Goal: Information Seeking & Learning: Learn about a topic

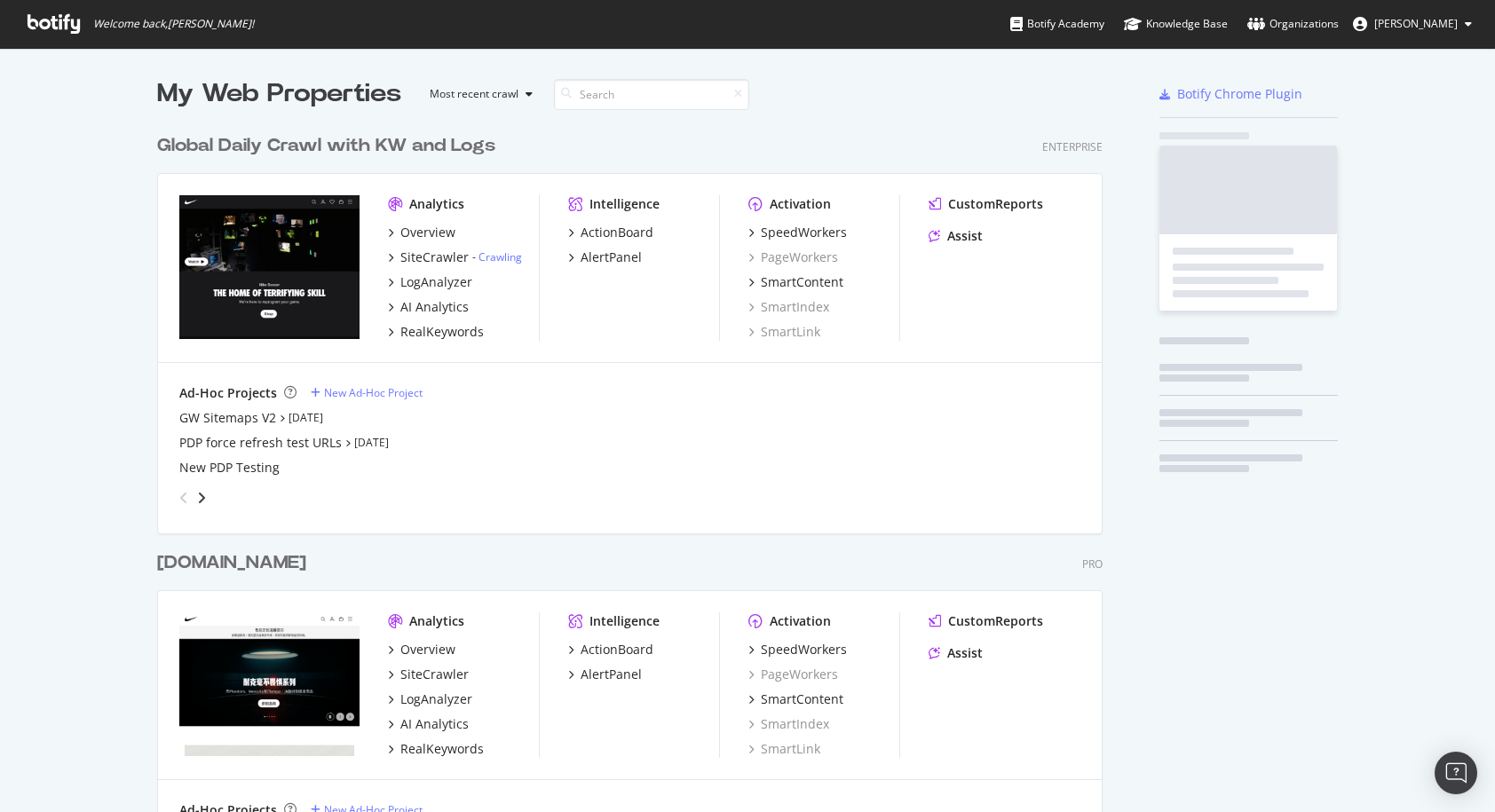
scroll to position [1039, 960]
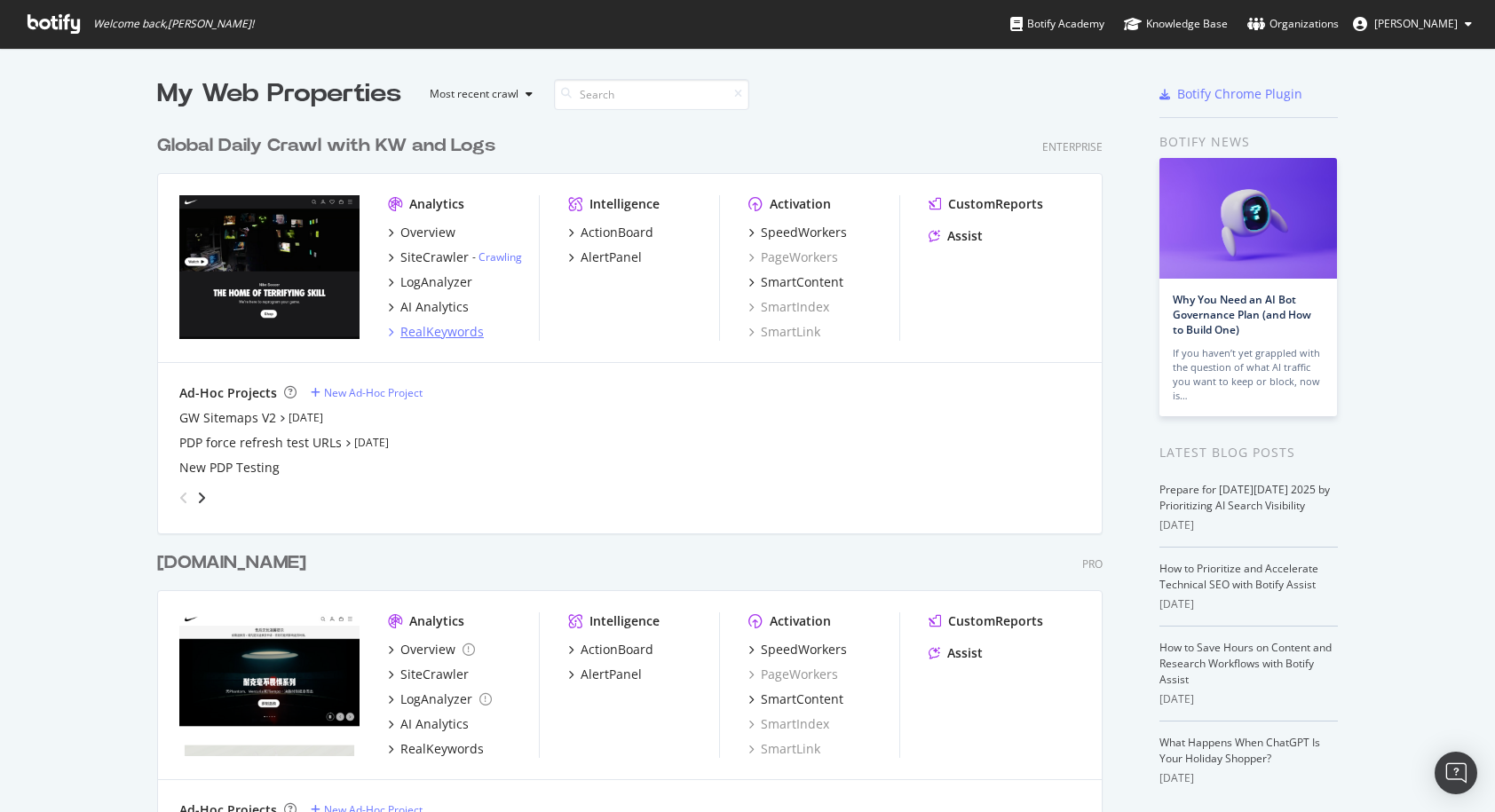
click at [457, 330] on div "RealKeywords" at bounding box center [442, 331] width 83 height 17
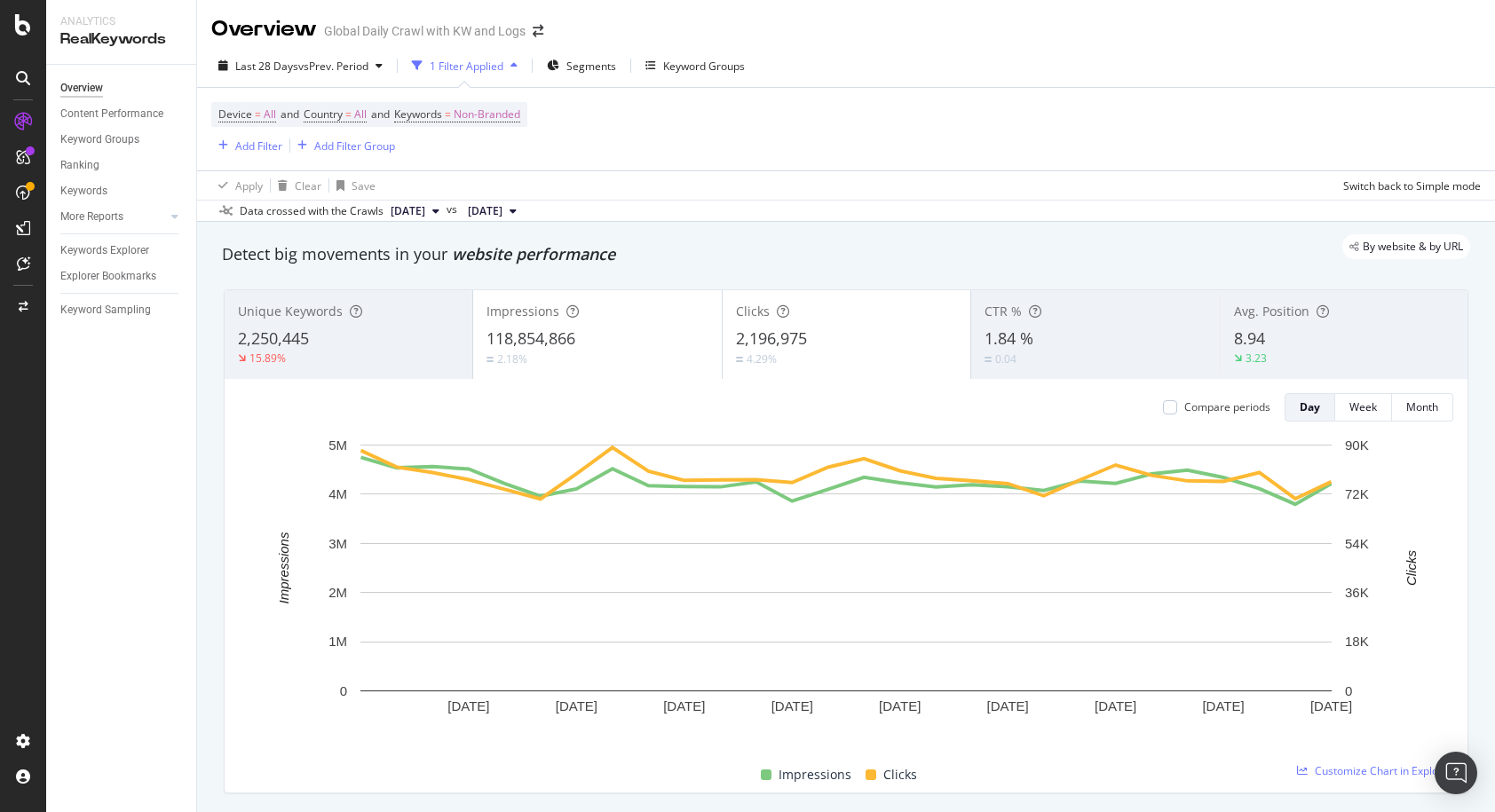
click at [621, 141] on div "Device = All and Country = All and Keywords = Non-Branded Add Filter Add Filter…" at bounding box center [846, 129] width 1269 height 82
click at [509, 115] on span "Non-Branded" at bounding box center [486, 114] width 67 height 25
click at [478, 157] on span "Non-Branded" at bounding box center [457, 156] width 74 height 16
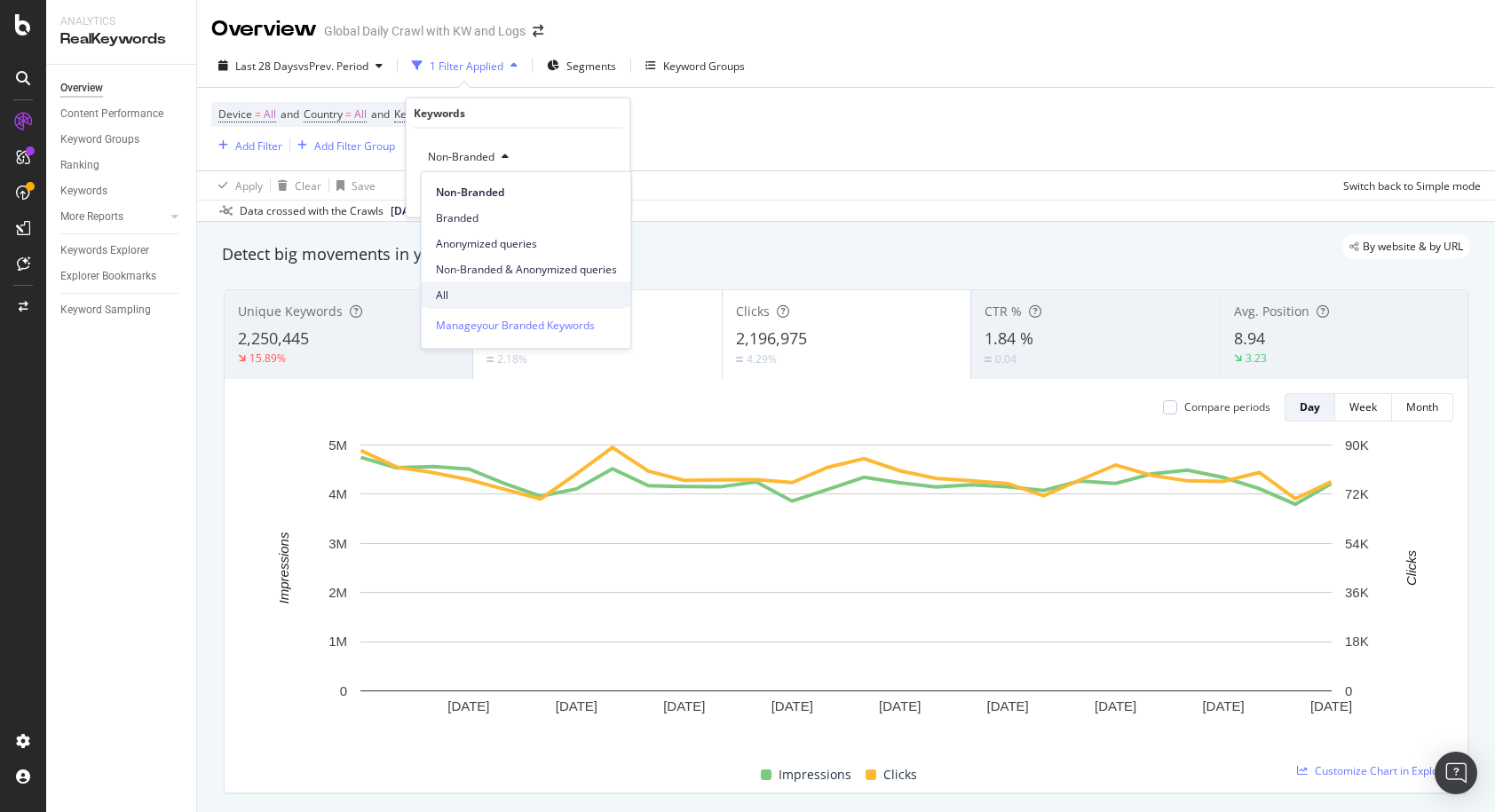
click at [450, 291] on span "All" at bounding box center [527, 294] width 181 height 16
click at [603, 197] on div "Apply" at bounding box center [603, 194] width 27 height 16
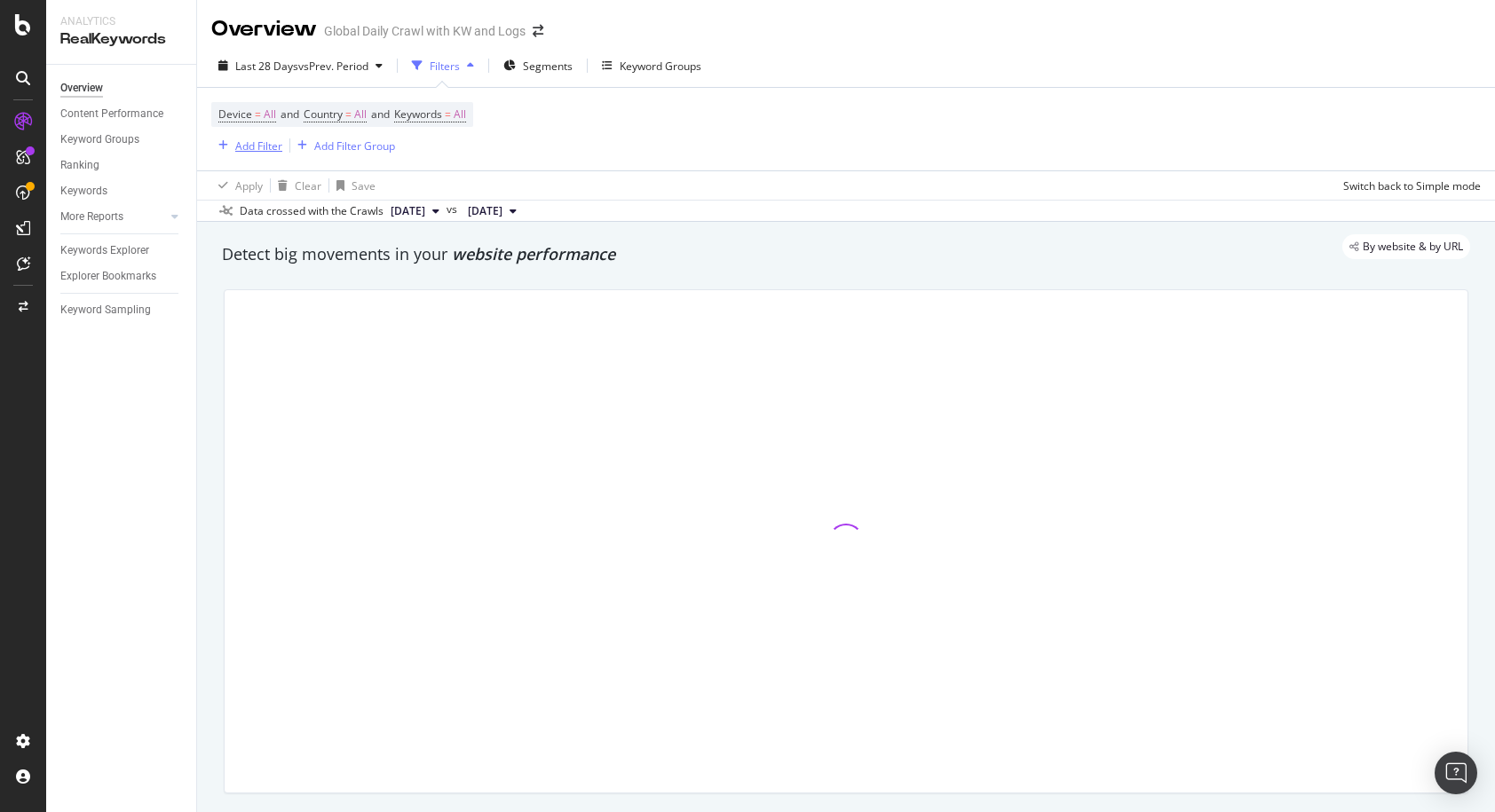
click at [259, 155] on div "Add Filter" at bounding box center [247, 145] width 71 height 19
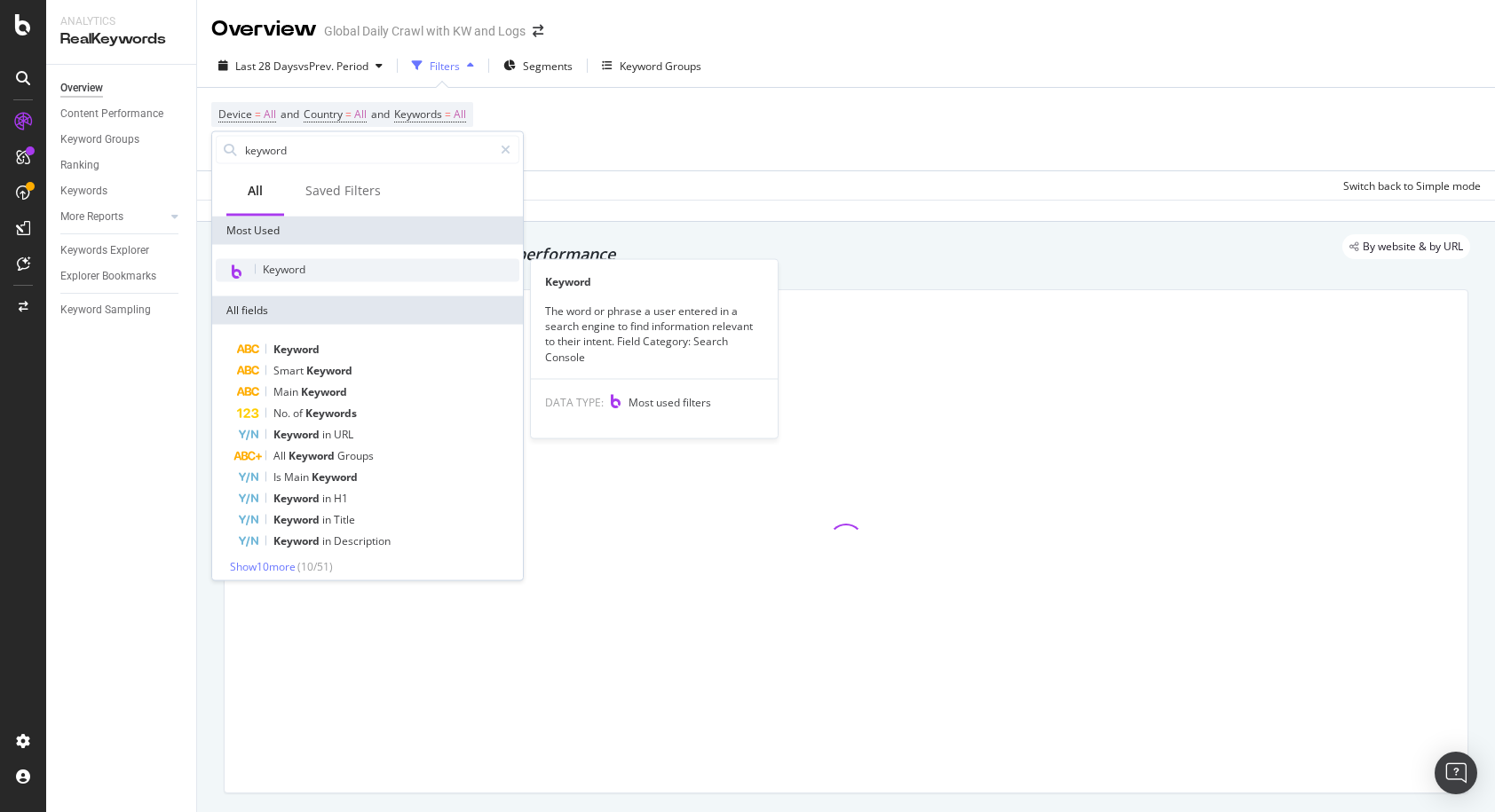
type input "keyword"
click at [340, 270] on div "Keyword" at bounding box center [368, 271] width 304 height 23
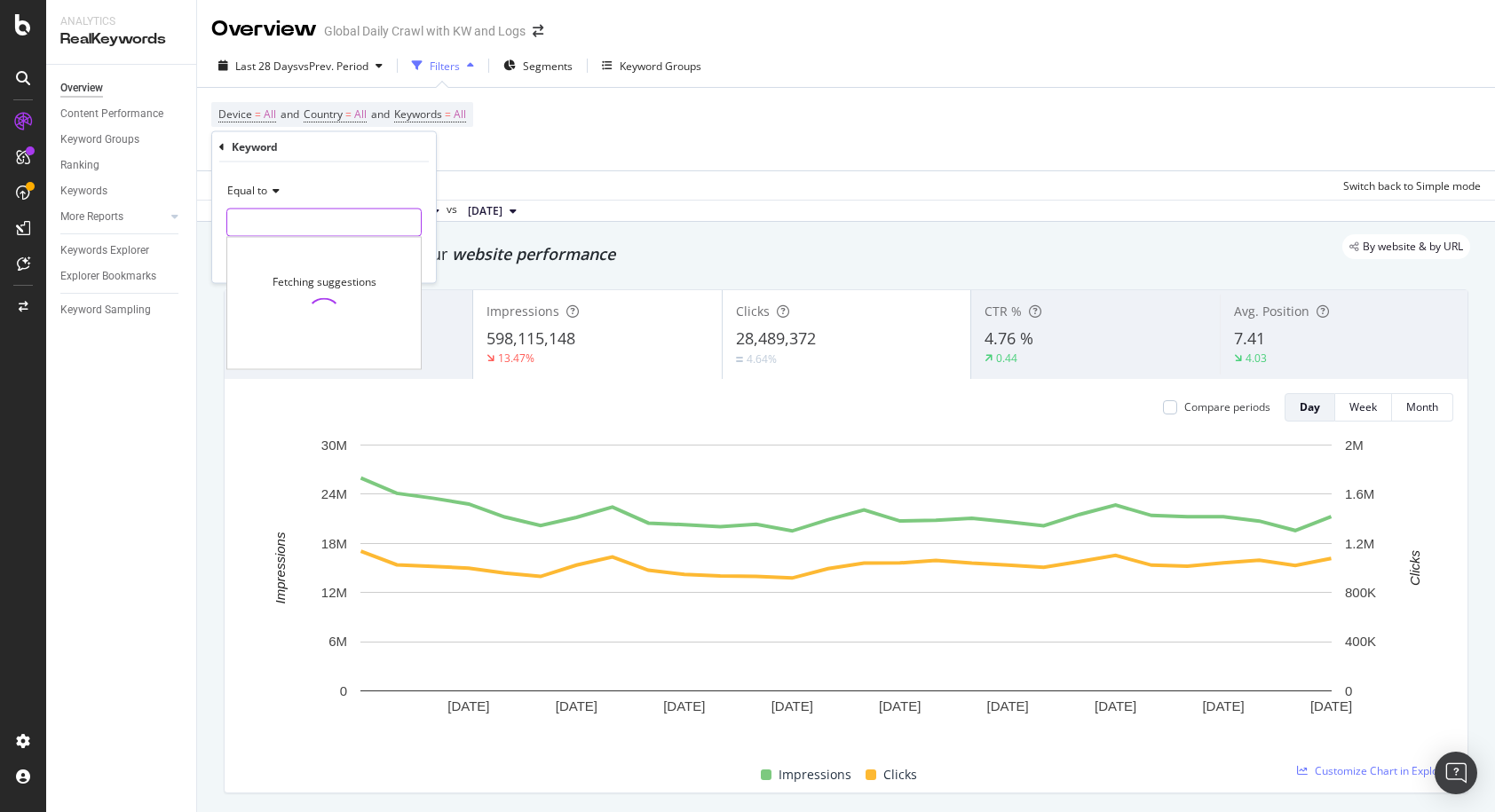
click at [304, 219] on input "text" at bounding box center [325, 222] width 194 height 28
click at [256, 179] on div "Equal to" at bounding box center [325, 190] width 196 height 28
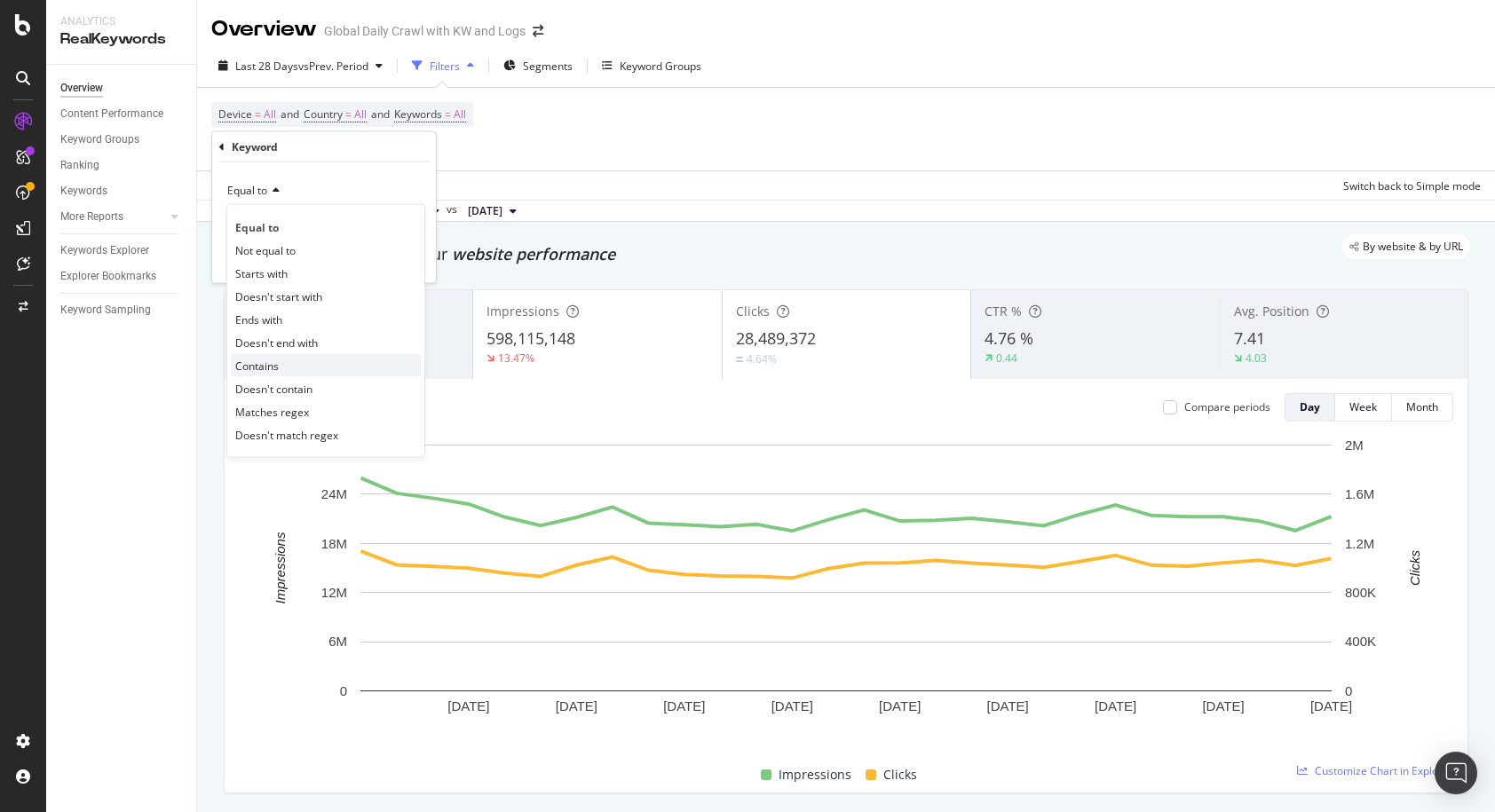
click at [272, 358] on span "Contains" at bounding box center [257, 365] width 44 height 16
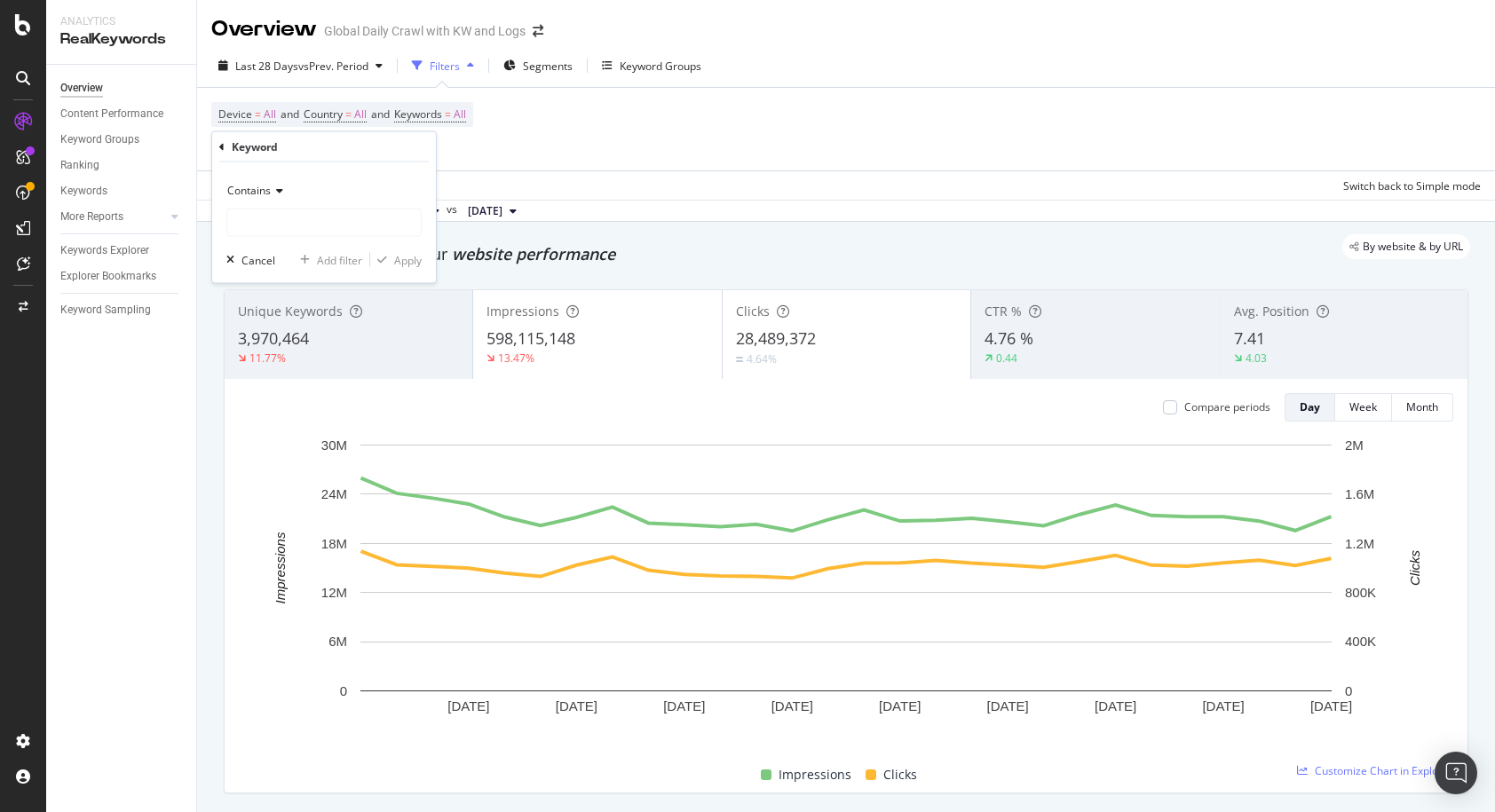
click at [301, 203] on div "Contains" at bounding box center [325, 190] width 196 height 28
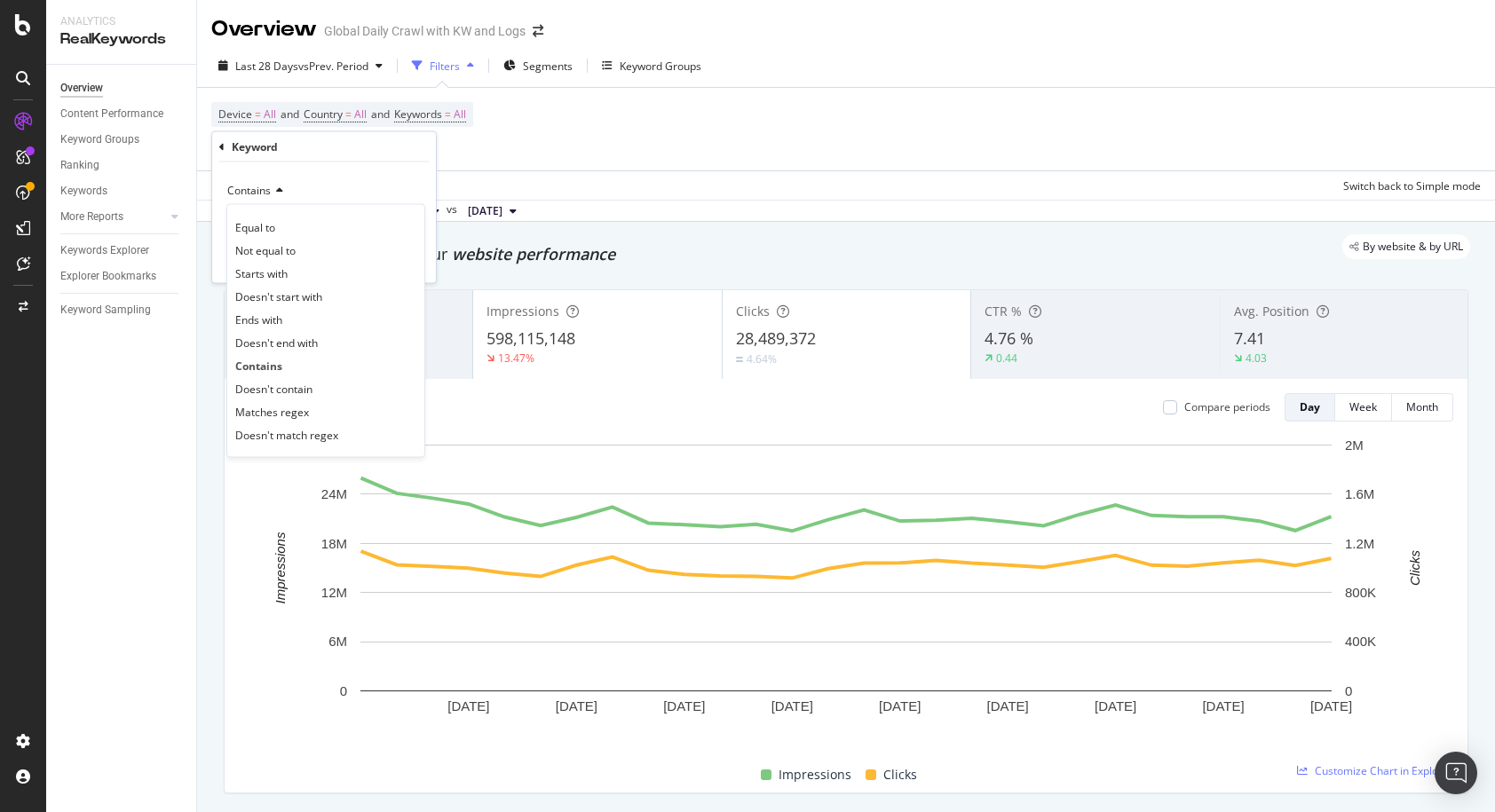
click at [334, 187] on div "Contains" at bounding box center [325, 190] width 196 height 28
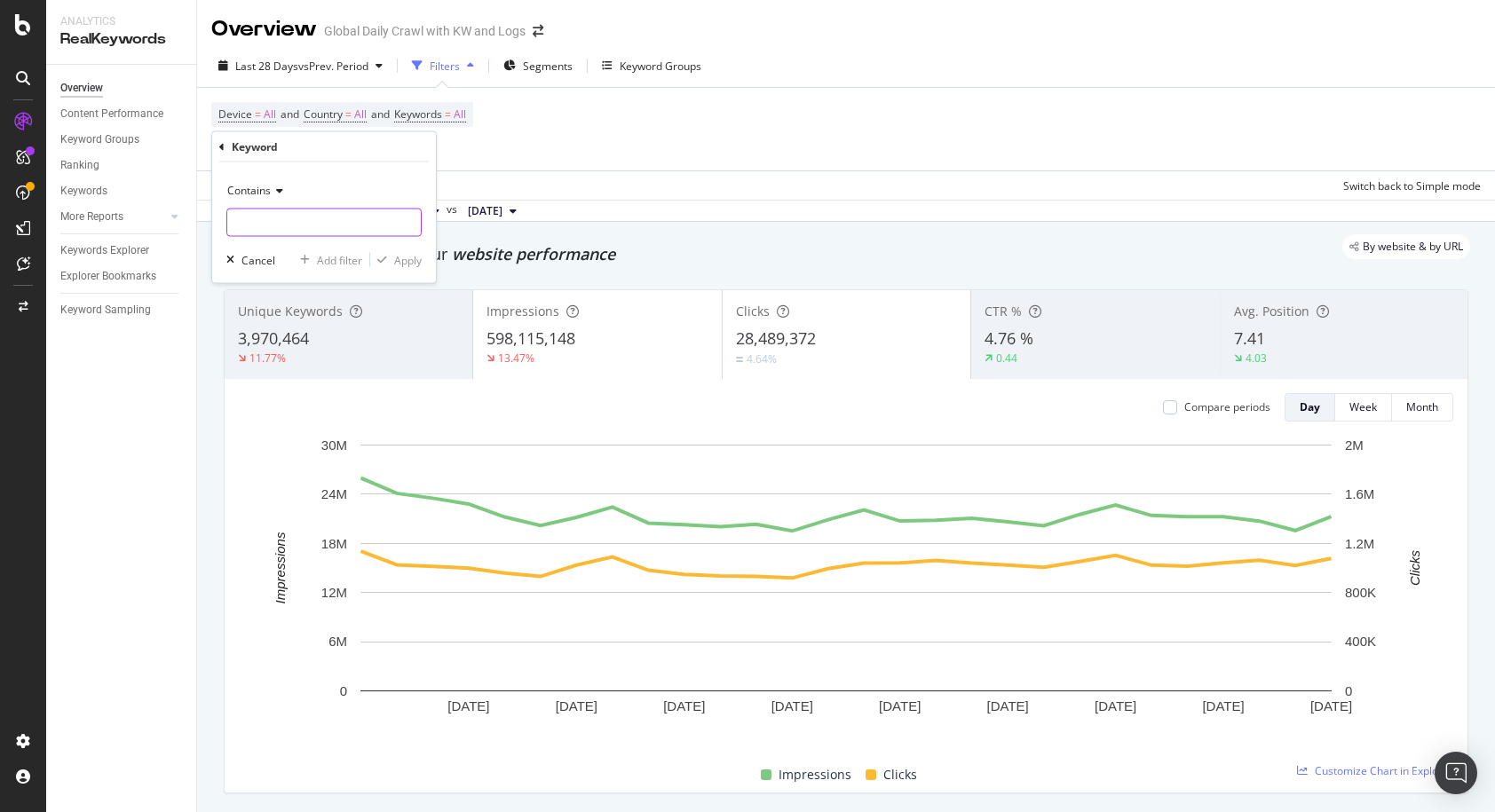
click at [319, 230] on input "text" at bounding box center [325, 222] width 194 height 28
click at [318, 226] on input "text" at bounding box center [325, 222] width 194 height 28
type input "lego"
click at [404, 259] on div "Apply" at bounding box center [408, 260] width 27 height 16
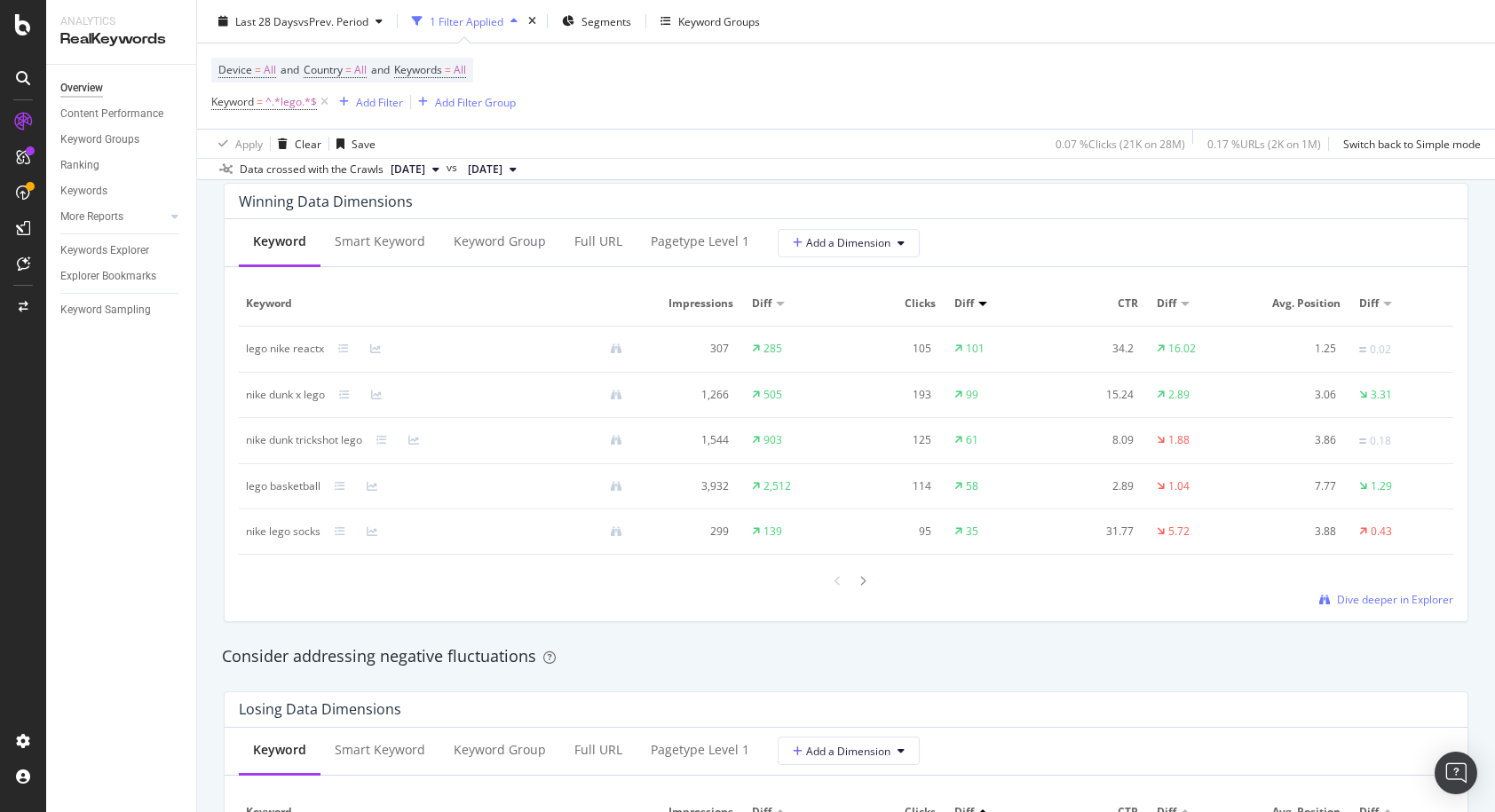
scroll to position [1608, 0]
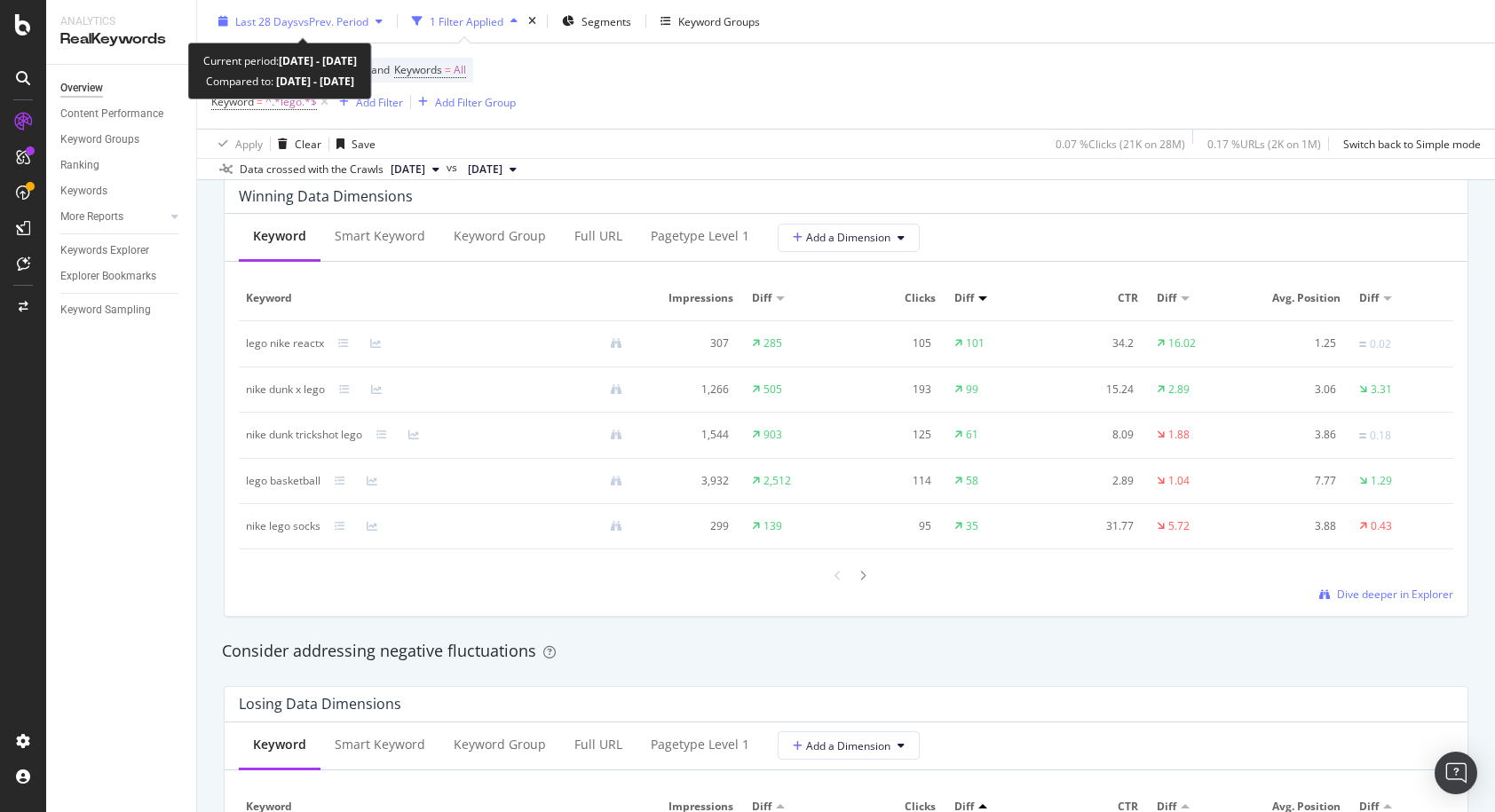
click at [290, 27] on span "Last 28 Days" at bounding box center [266, 21] width 63 height 16
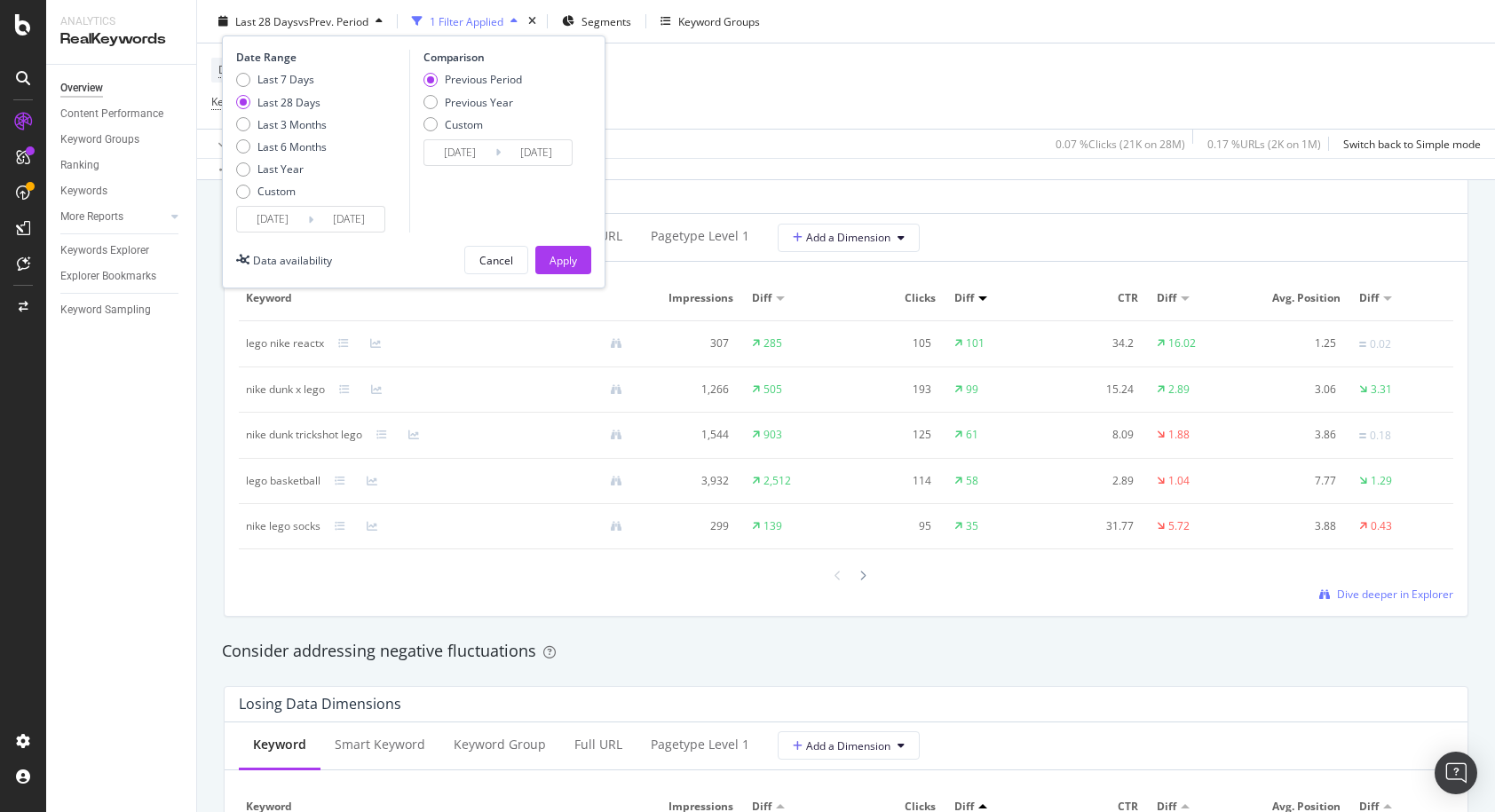
click at [761, 80] on div "Device = All and Country = All and Keywords = All Keyword = ^.*lego.*$ Add Filt…" at bounding box center [846, 86] width 1269 height 85
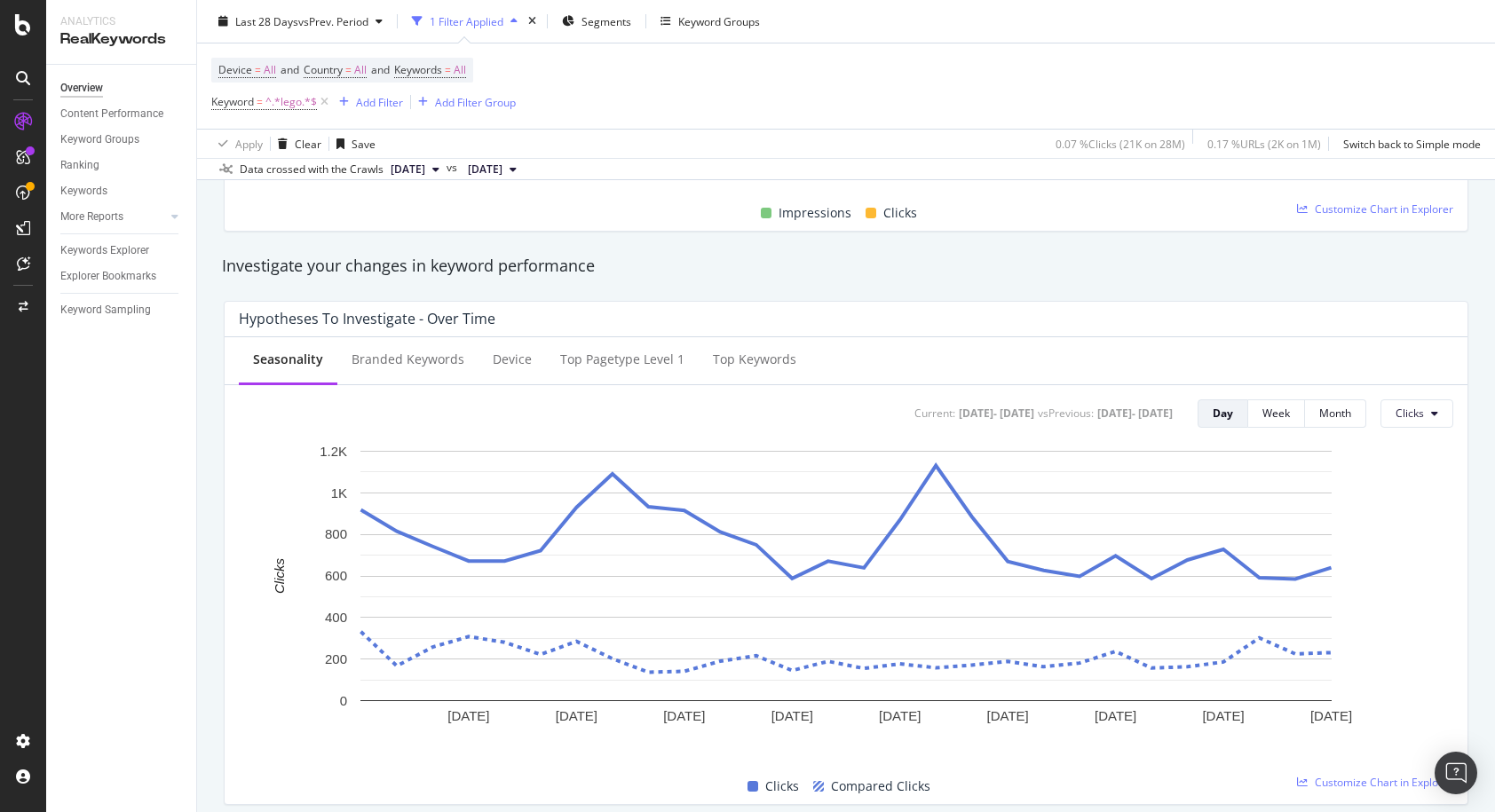
scroll to position [0, 0]
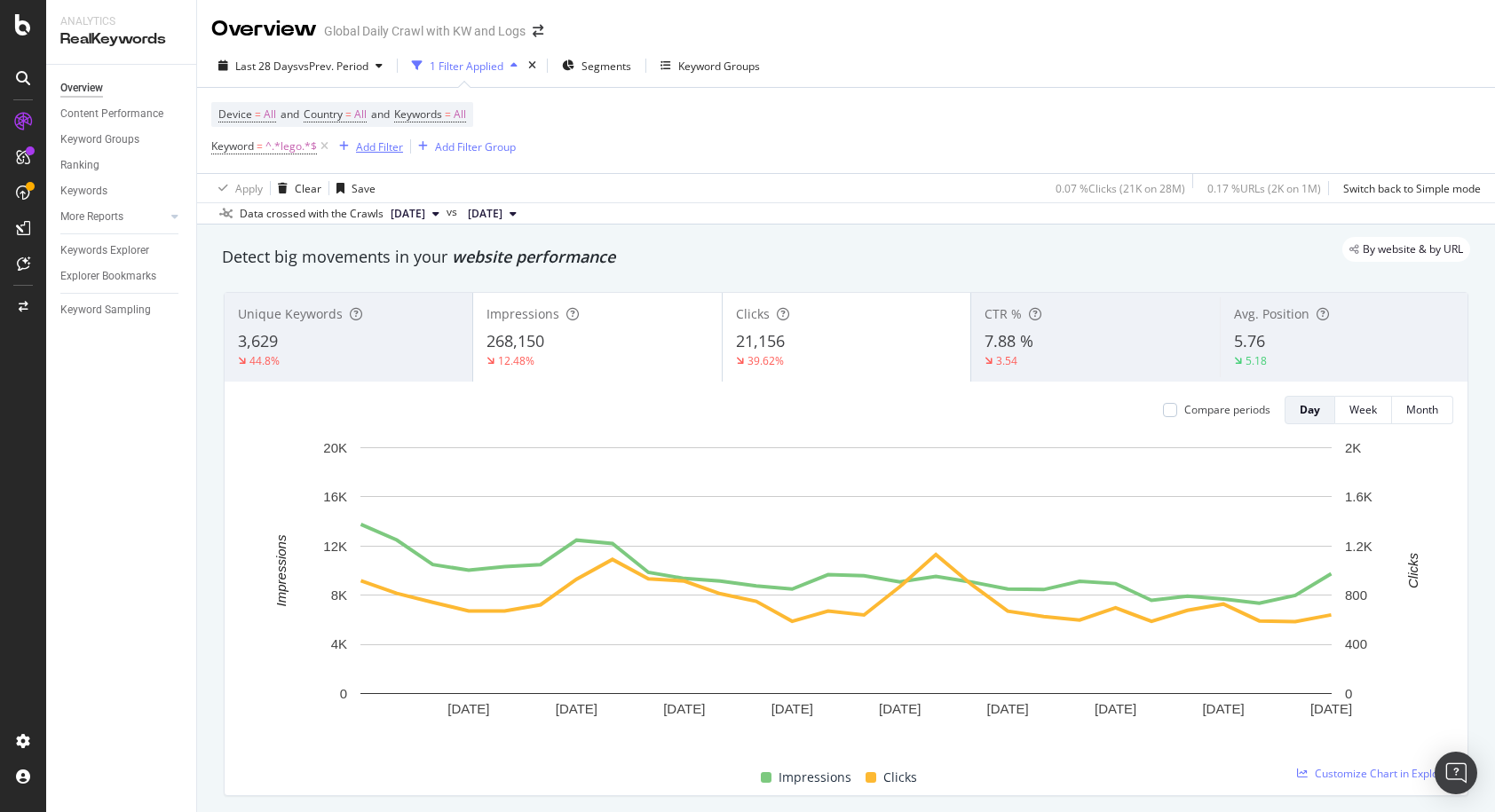
click at [370, 156] on div "Add Filter" at bounding box center [368, 146] width 71 height 19
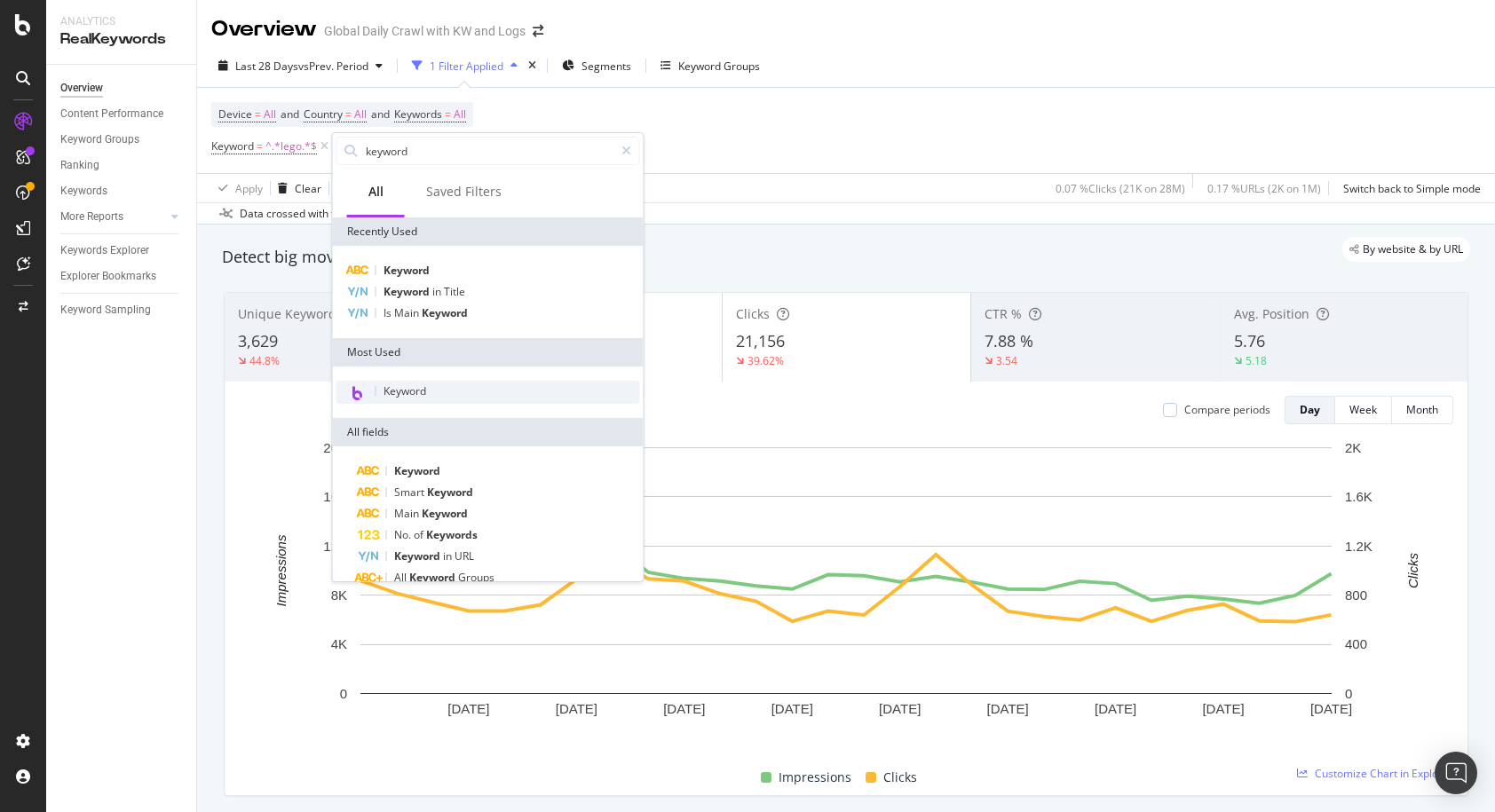
click at [407, 388] on span "Keyword" at bounding box center [404, 390] width 43 height 16
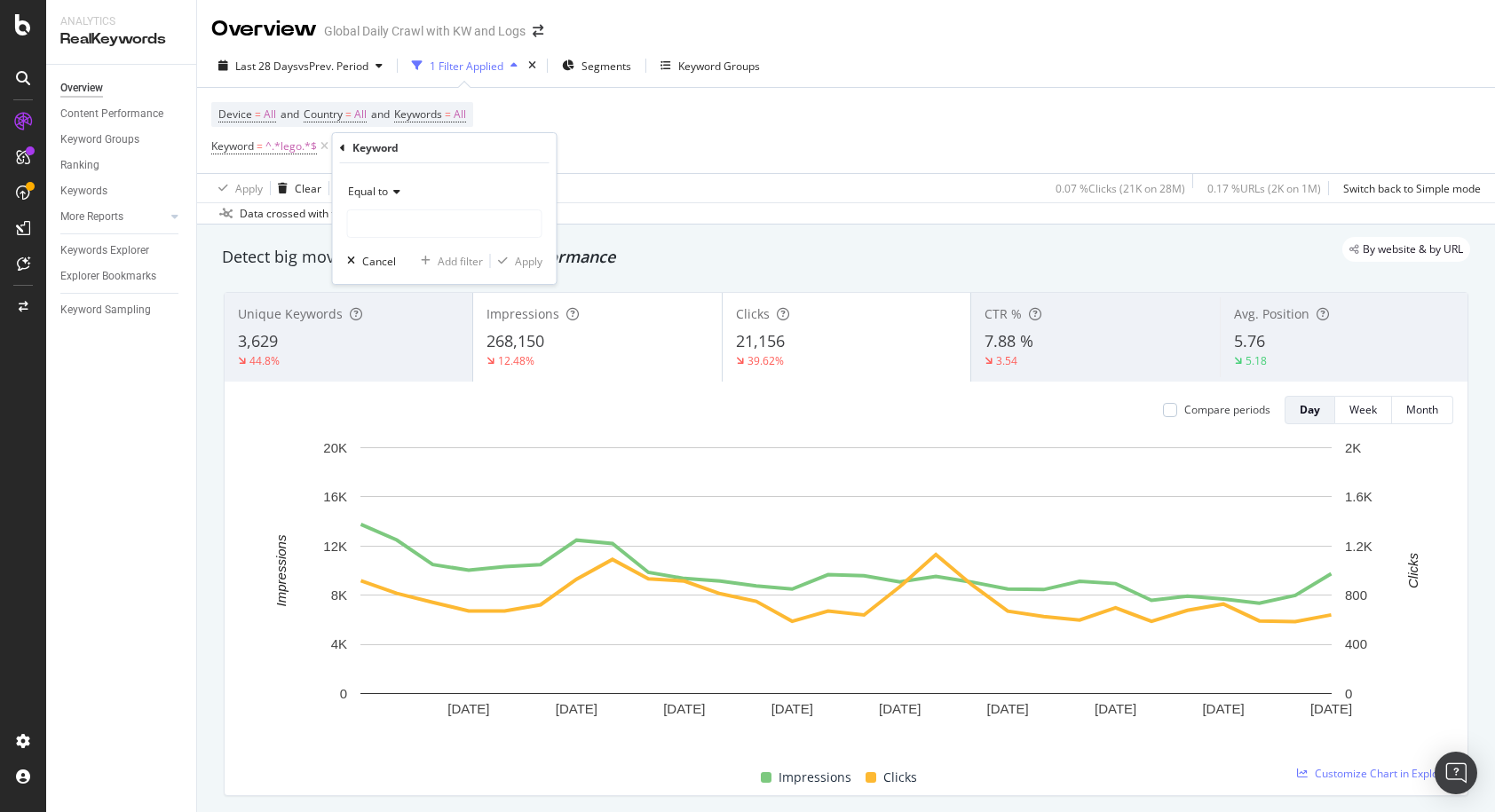
click at [379, 195] on span "Equal to" at bounding box center [368, 191] width 40 height 16
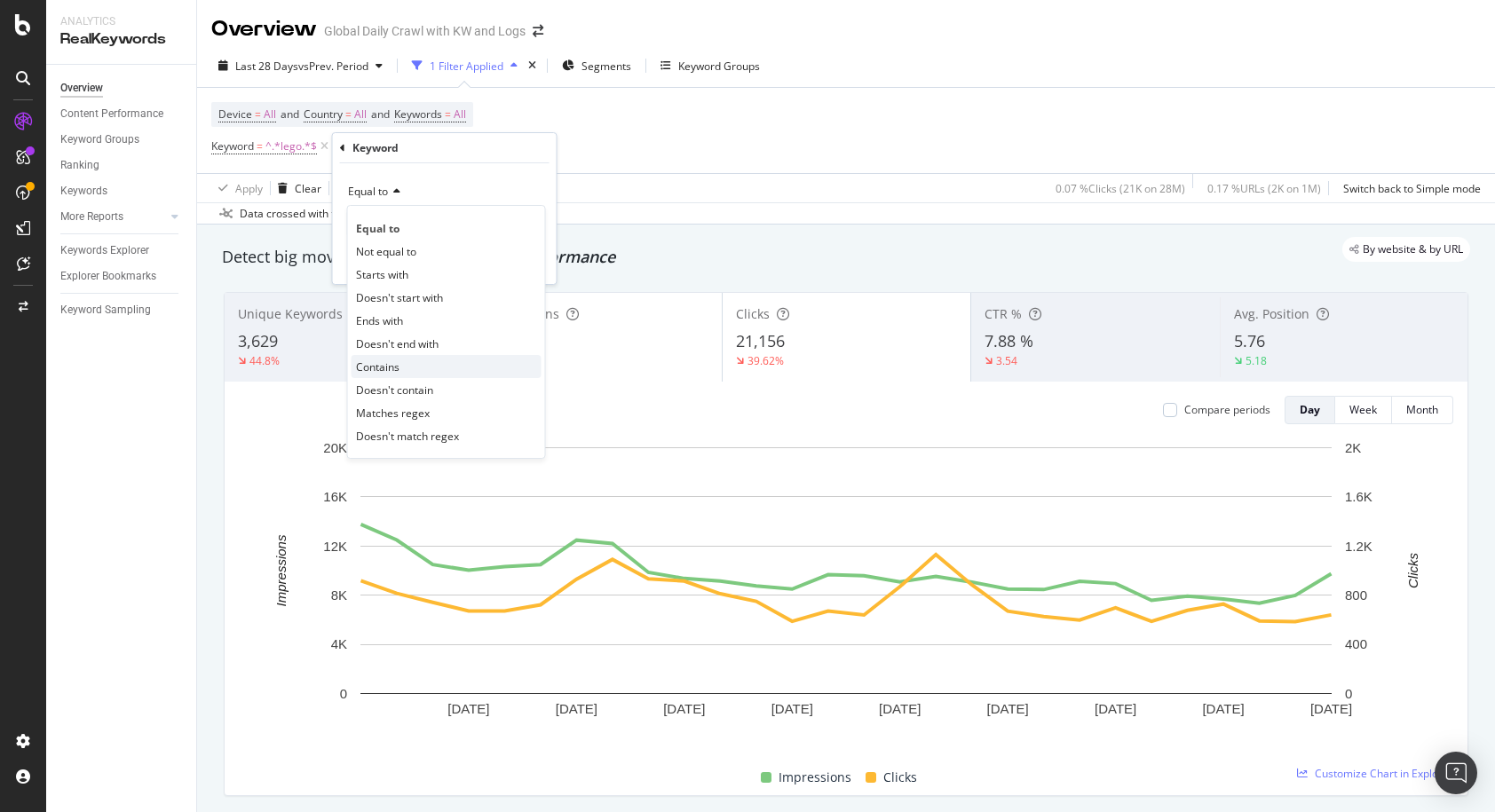
click at [399, 365] on span "Contains" at bounding box center [378, 367] width 44 height 16
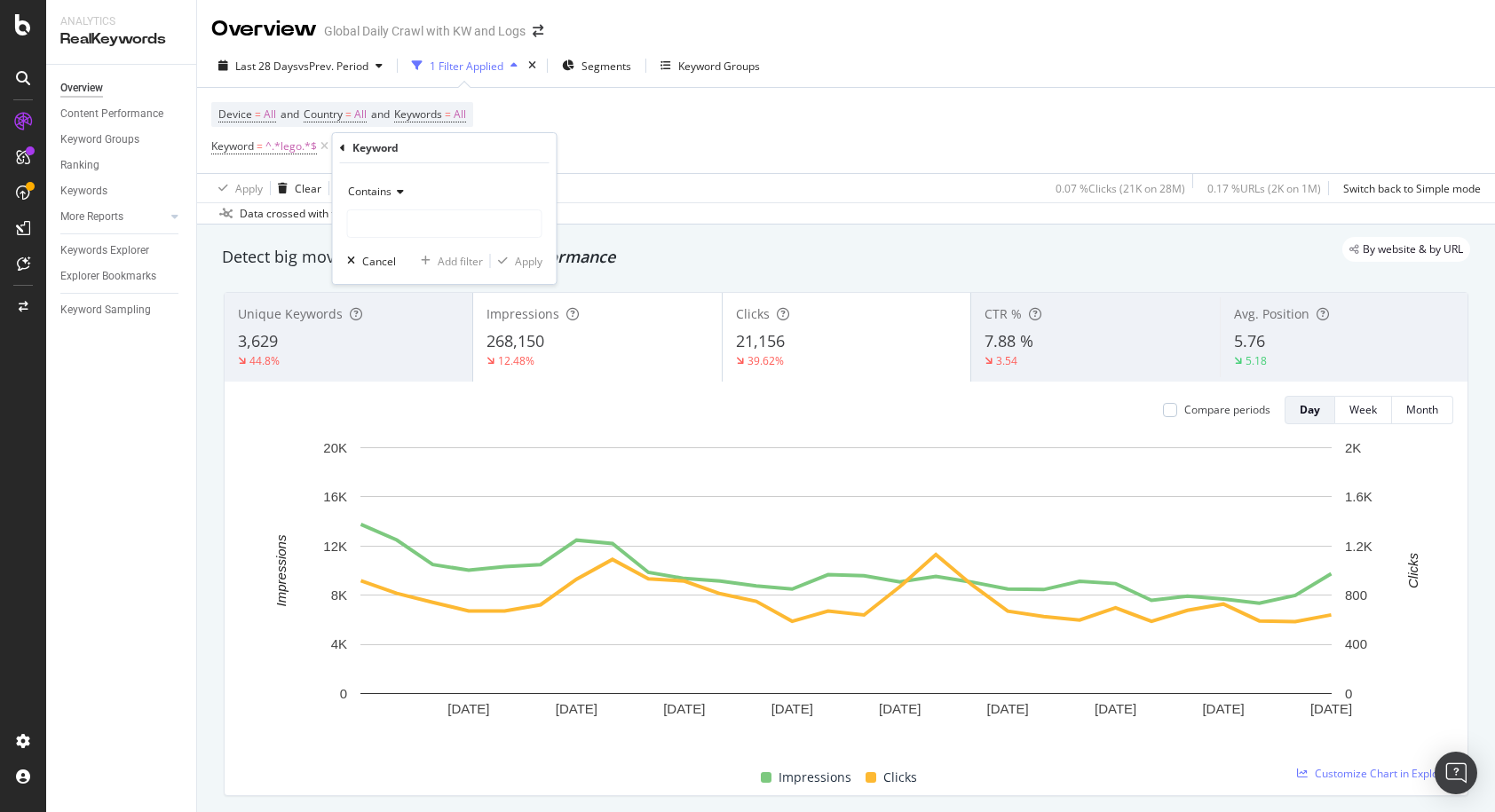
click at [393, 239] on div "Contains Cancel Add filter Apply" at bounding box center [444, 224] width 224 height 121
click at [393, 229] on input "text" at bounding box center [445, 223] width 194 height 28
type input "a"
click at [383, 198] on div "Contains" at bounding box center [445, 191] width 196 height 28
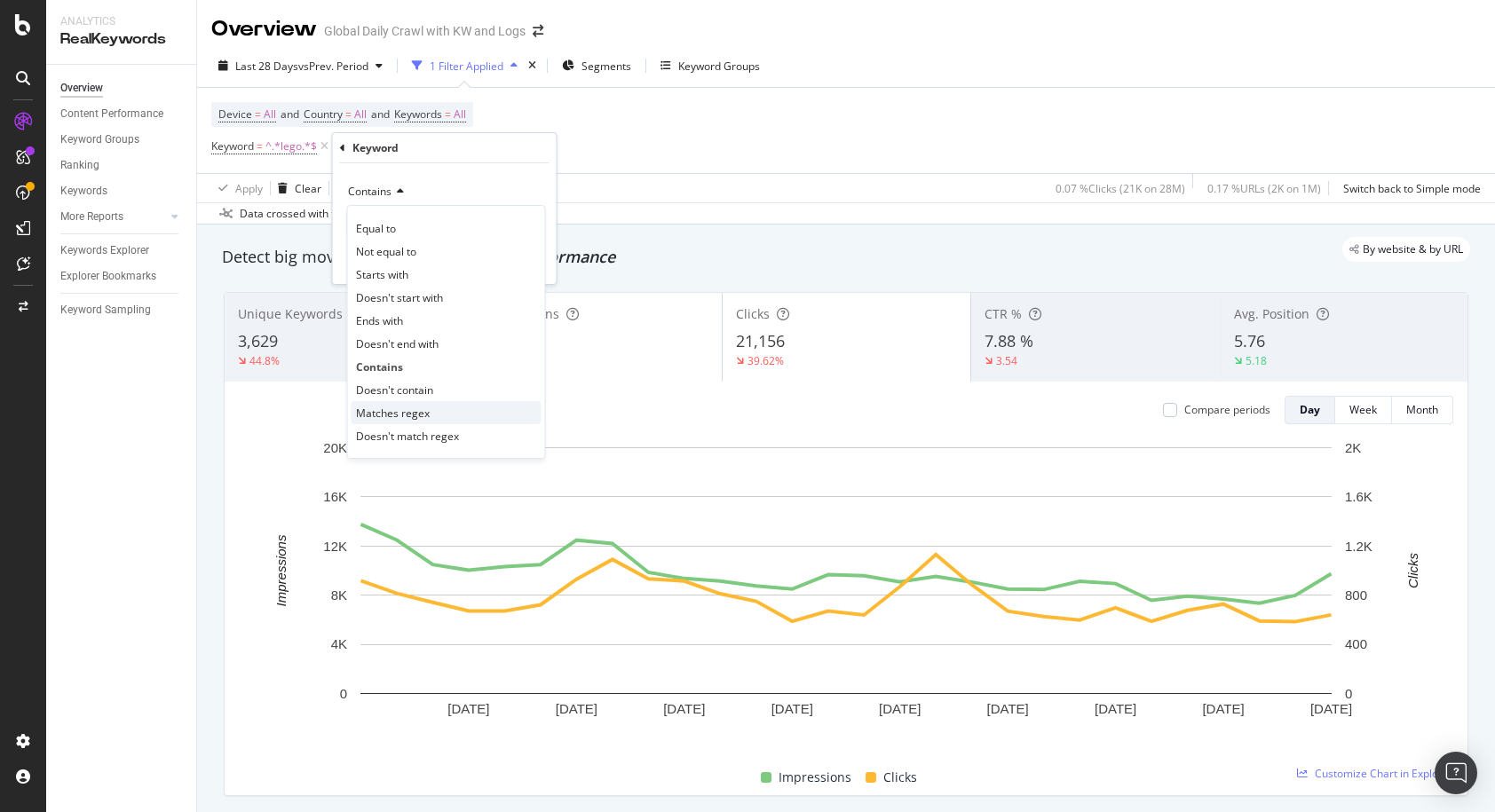
click at [404, 411] on span "Matches regex" at bounding box center [392, 413] width 74 height 16
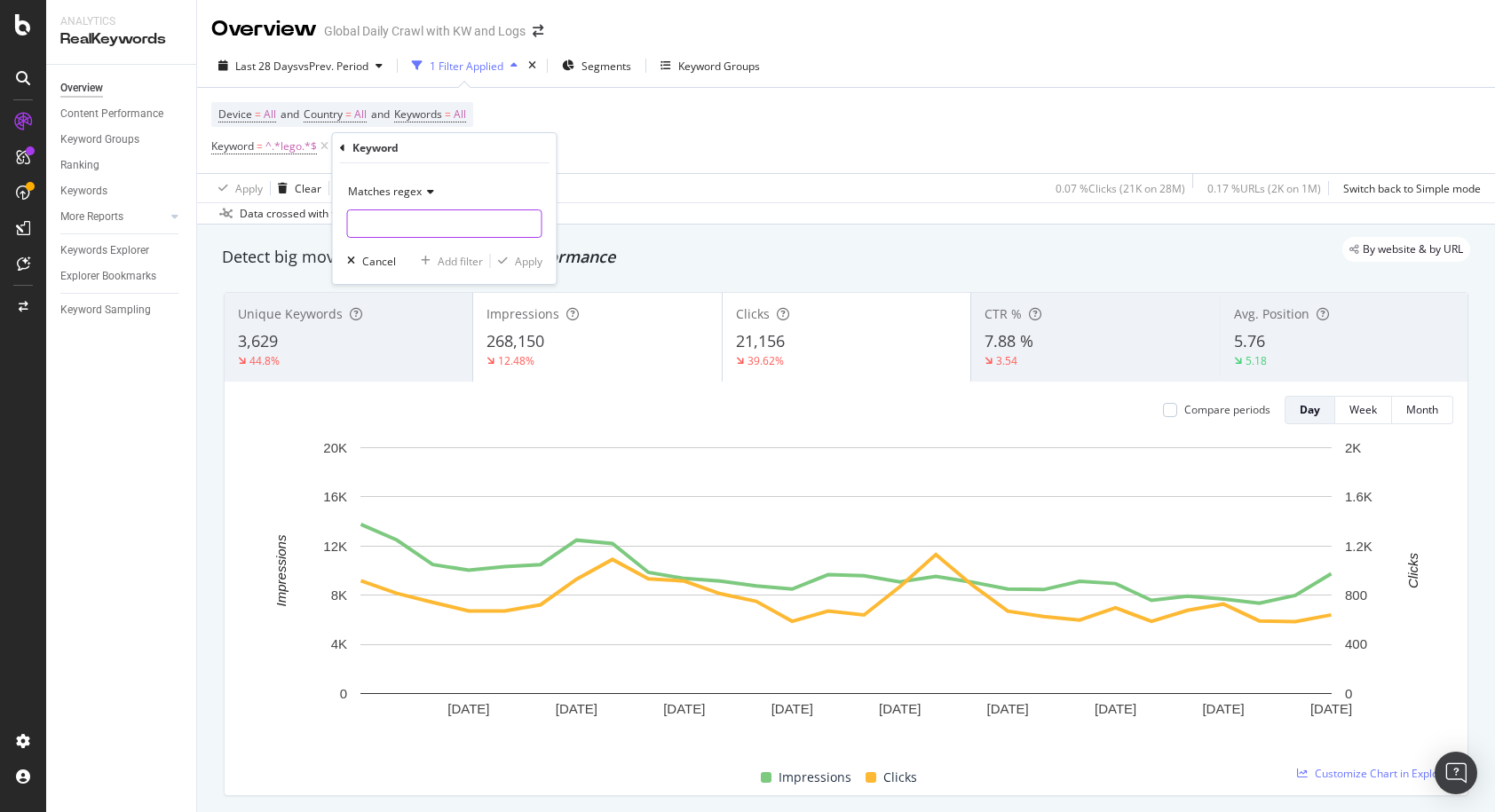
click at [415, 219] on input "text" at bounding box center [445, 223] width 194 height 28
type input "aja|a'ja"
click at [525, 261] on div "Apply" at bounding box center [529, 262] width 27 height 16
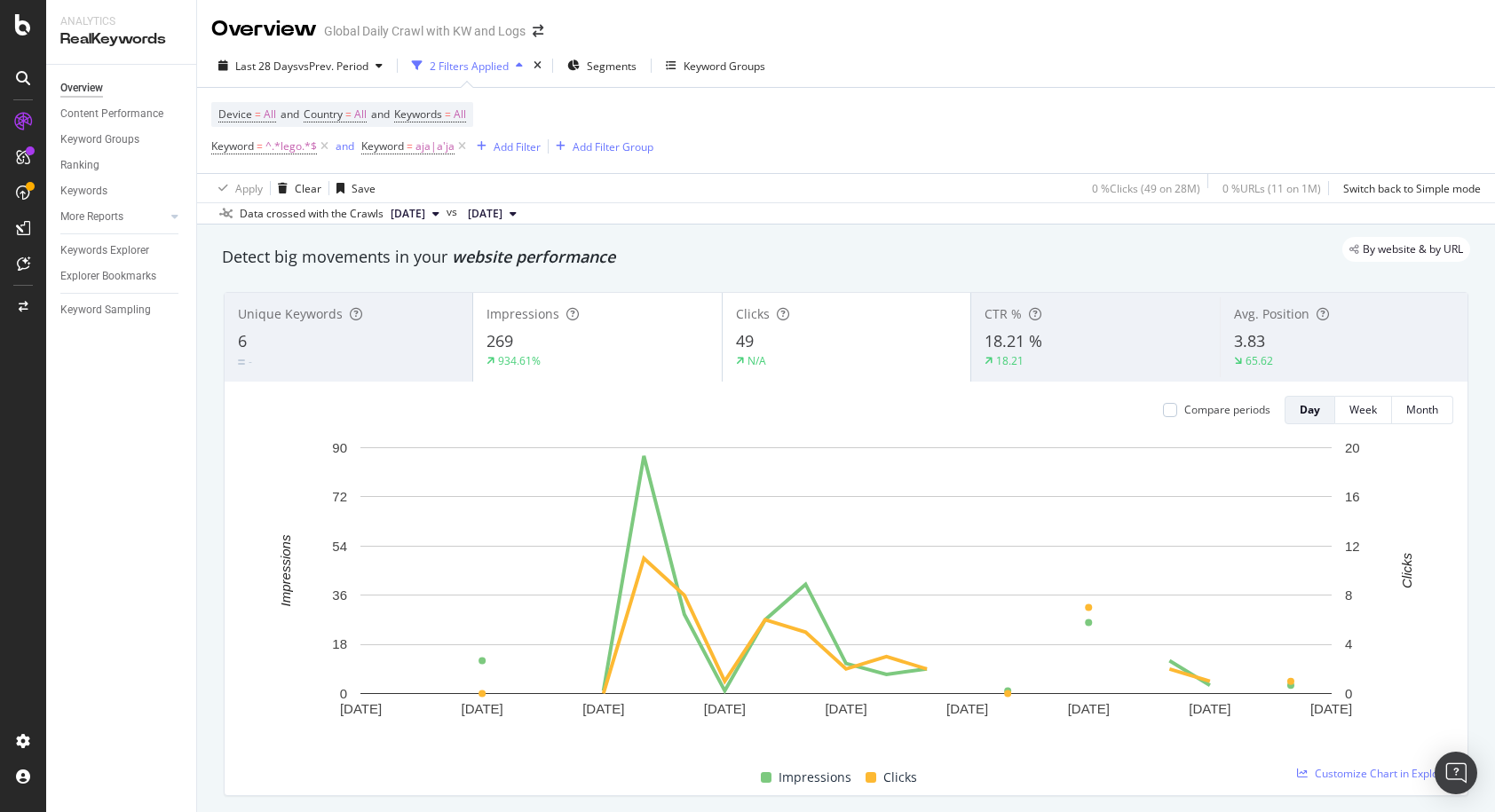
click at [913, 168] on div "Device = All and Country = All and Keywords = All Keyword = ^.*lego.*$ and Keyw…" at bounding box center [846, 130] width 1269 height 85
click at [849, 114] on div "Device = All and Country = All and Keywords = All Keyword = ^.*lego.*$ and Keyw…" at bounding box center [846, 130] width 1269 height 85
click at [855, 116] on div "Device = All and Country = All and Keywords = All Keyword = ^.*lego.*$ and Keyw…" at bounding box center [846, 130] width 1269 height 85
